Goal: Information Seeking & Learning: Learn about a topic

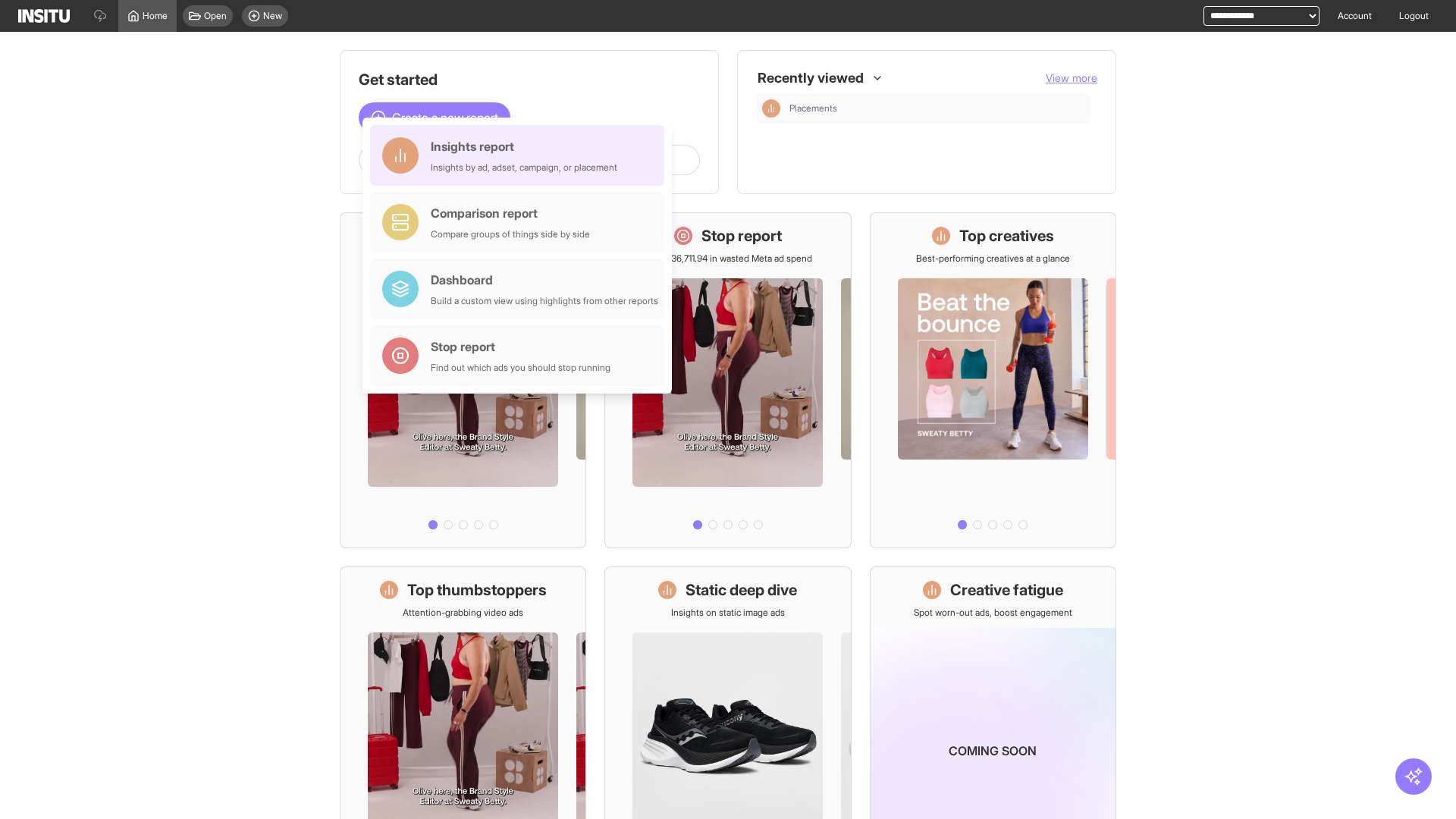
click at [521, 156] on div "Insights report Insights by ad, adset, campaign, or placement" at bounding box center [523, 156] width 187 height 37
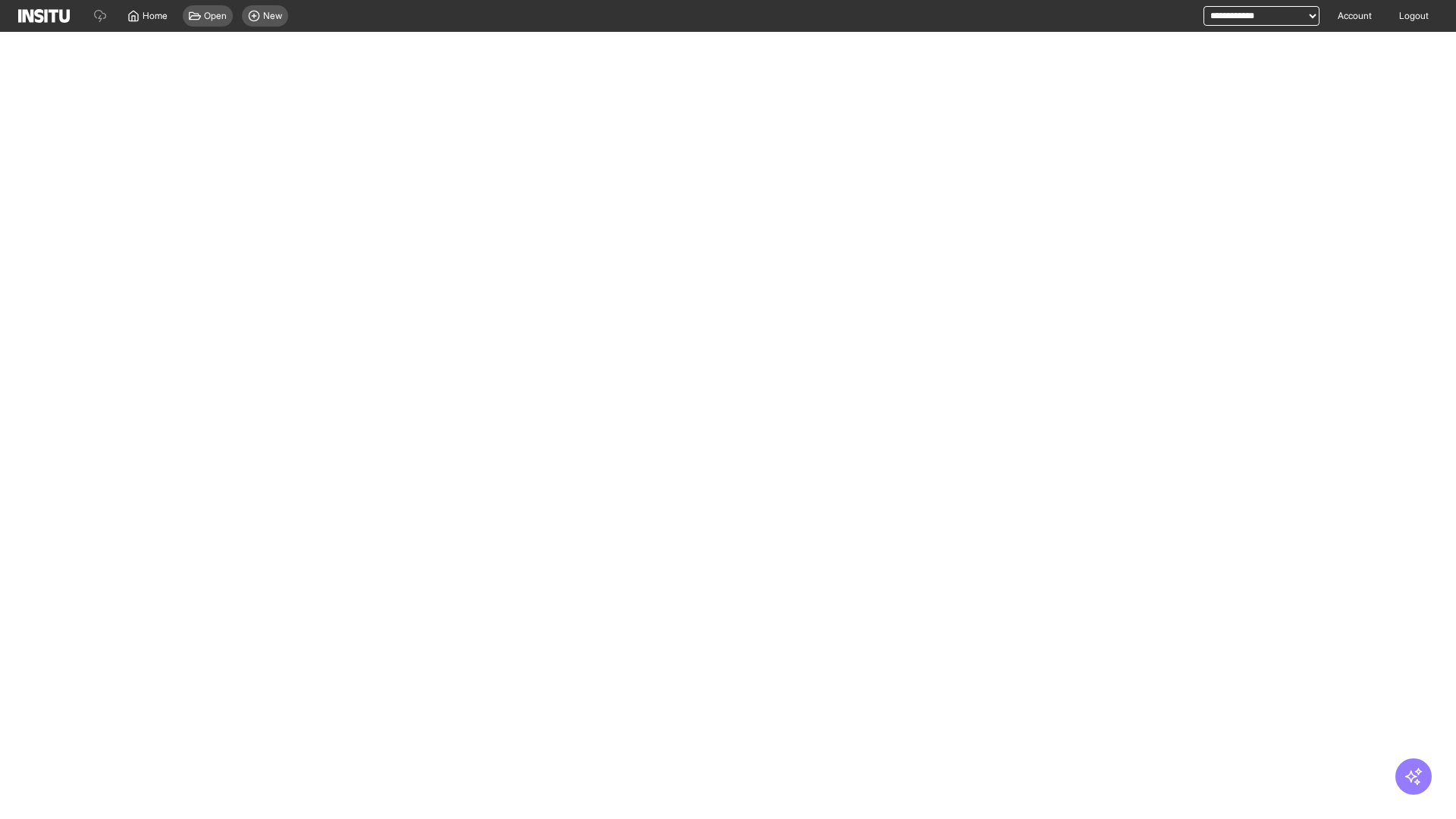
select select "**"
